Goal: Information Seeking & Learning: Check status

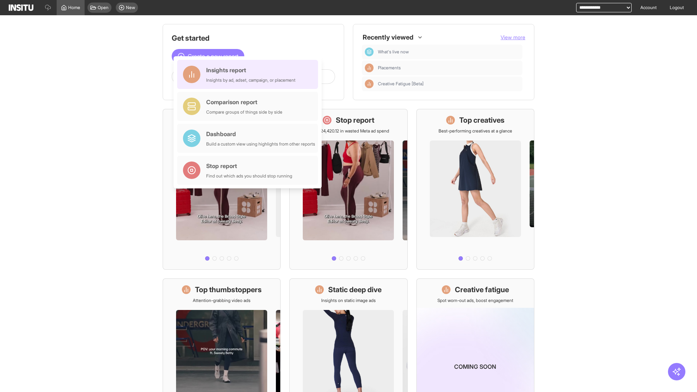
click at [249, 74] on div "Insights report Insights by ad, adset, campaign, or placement" at bounding box center [250, 74] width 89 height 17
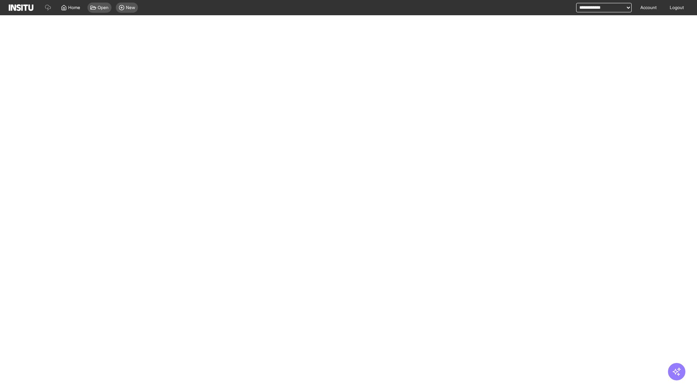
select select "**"
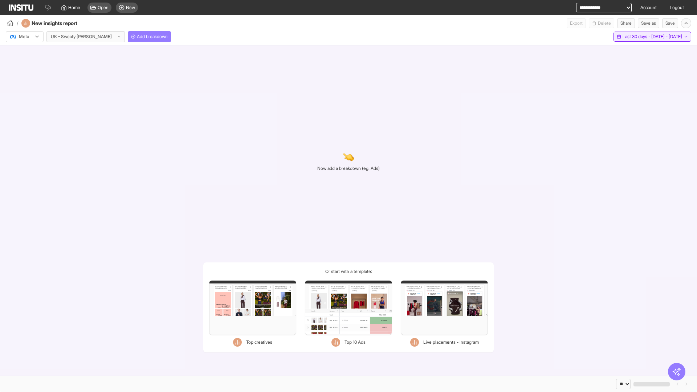
click at [638, 37] on span "Last 30 days - [DATE] - [DATE]" at bounding box center [652, 37] width 60 height 6
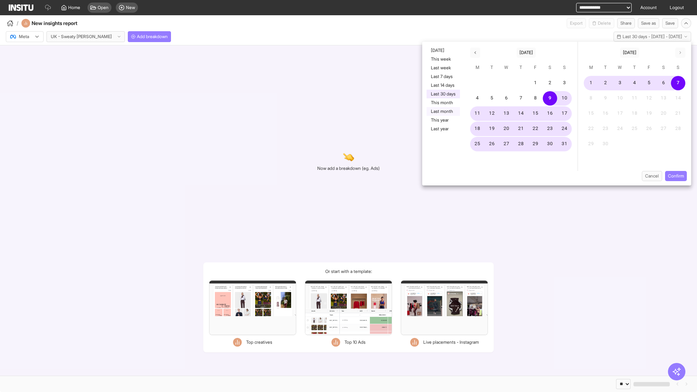
click at [442, 111] on button "Last month" at bounding box center [442, 111] width 33 height 9
